Goal: Use online tool/utility: Utilize a website feature to perform a specific function

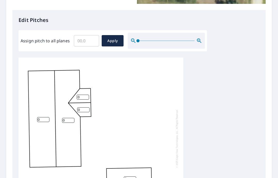
scroll to position [128, 0]
click at [84, 44] on input "Assign pitch to all planes" at bounding box center [86, 41] width 25 height 14
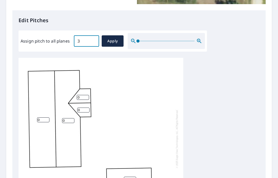
type input "3"
click at [114, 41] on span "Apply" at bounding box center [113, 41] width 14 height 6
type input "3"
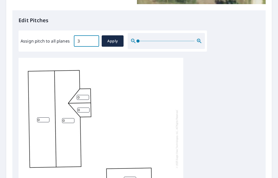
type input "3"
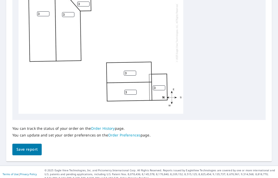
scroll to position [234, 0]
click at [26, 147] on span "Save report" at bounding box center [26, 149] width 21 height 6
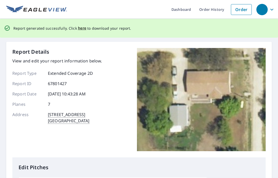
scroll to position [0, 0]
click at [80, 28] on span "here" at bounding box center [82, 28] width 9 height 6
